Goal: Task Accomplishment & Management: Manage account settings

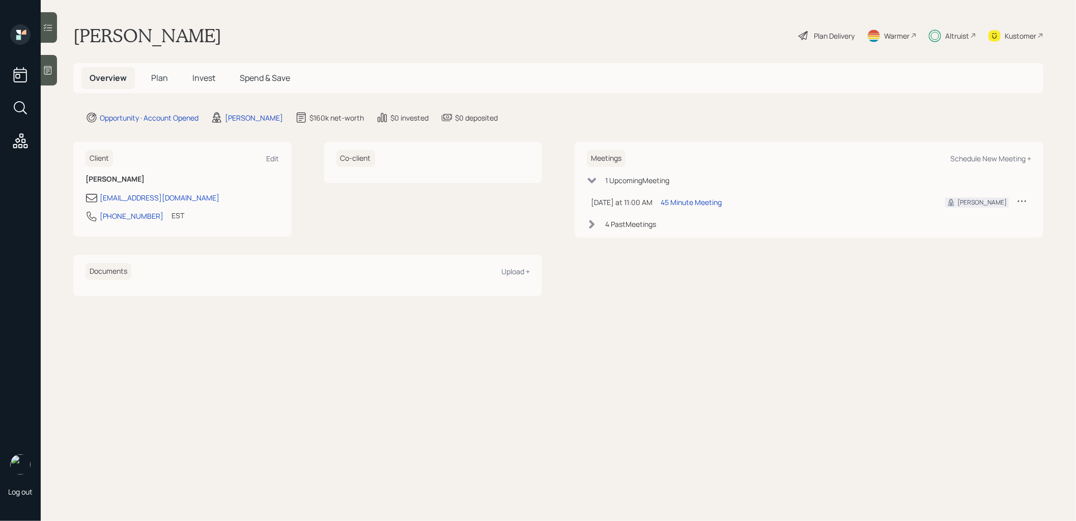
click at [203, 73] on span "Invest" at bounding box center [203, 77] width 23 height 11
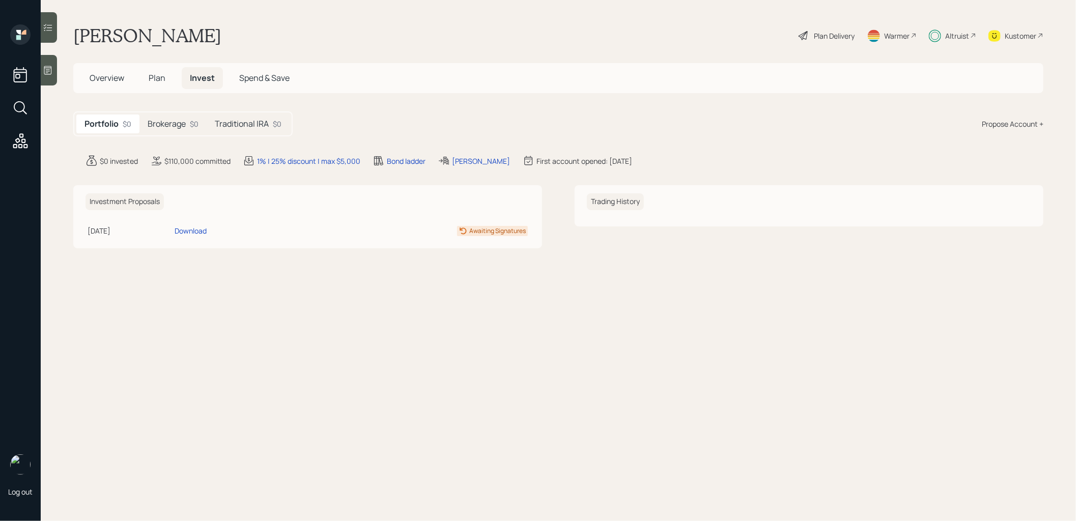
click at [174, 128] on h5 "Brokerage" at bounding box center [167, 124] width 38 height 10
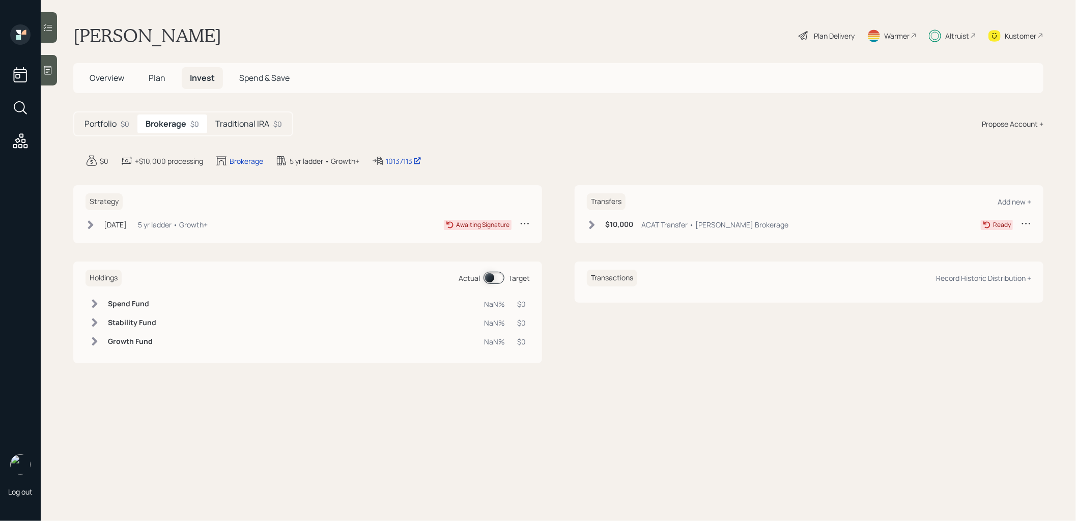
click at [243, 122] on h5 "Traditional IRA" at bounding box center [242, 124] width 54 height 10
click at [95, 79] on span "Overview" at bounding box center [107, 77] width 35 height 11
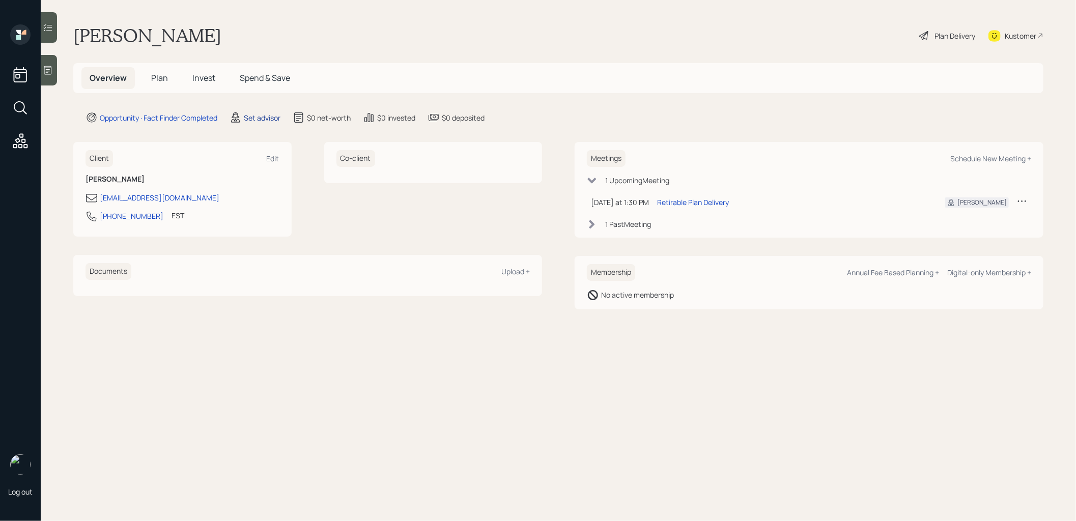
click at [267, 116] on div "Set advisor" at bounding box center [262, 117] width 37 height 11
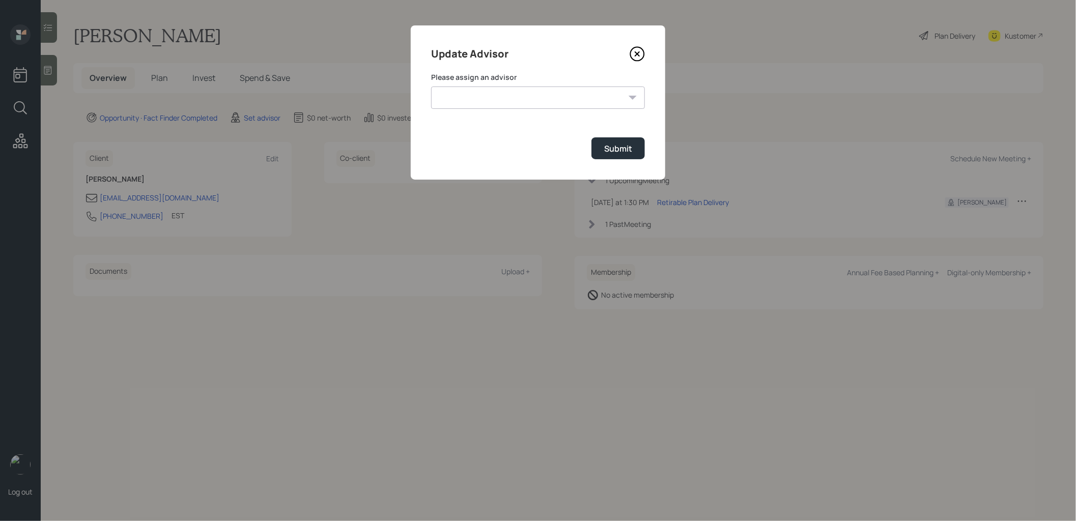
click at [511, 91] on select "Jonah Coleman Tyler End James DiStasi Treva Nostdahl Eric Schwartz Aleksandra S…" at bounding box center [538, 98] width 214 height 22
